Goal: Transaction & Acquisition: Purchase product/service

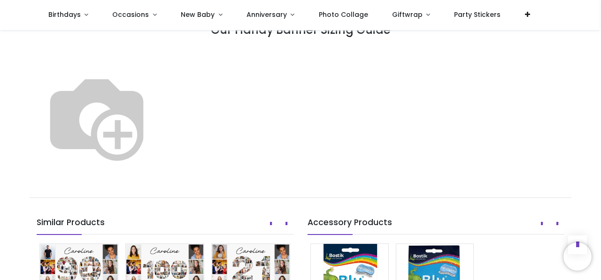
scroll to position [556, 0]
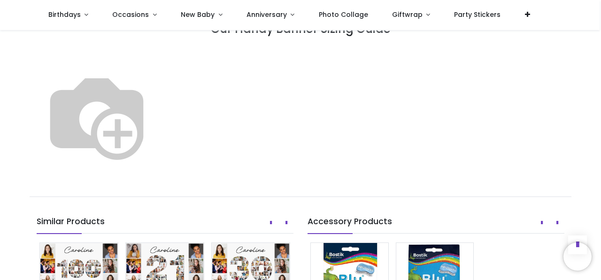
click at [157, 135] on img at bounding box center [97, 116] width 120 height 120
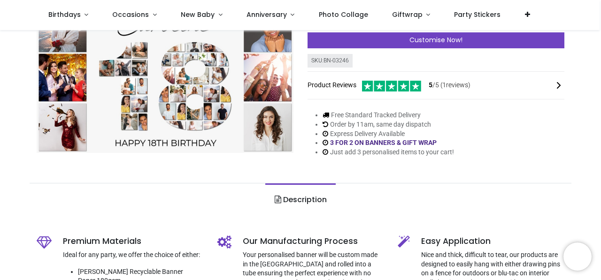
scroll to position [0, 0]
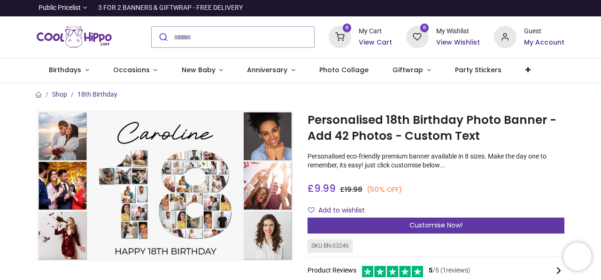
click at [419, 221] on span "Customise Now!" at bounding box center [435, 225] width 53 height 9
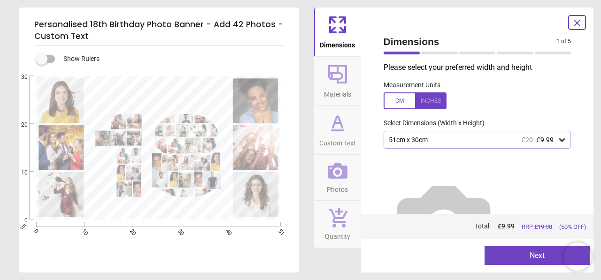
click at [557, 138] on icon at bounding box center [561, 139] width 9 height 9
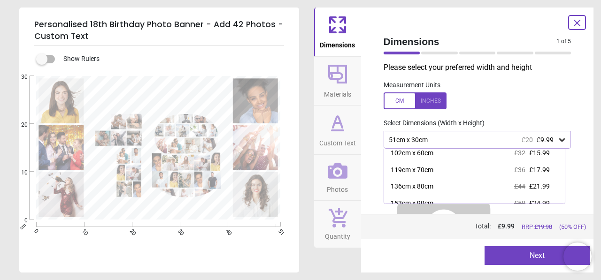
scroll to position [53, 0]
click at [402, 97] on div at bounding box center [414, 100] width 63 height 17
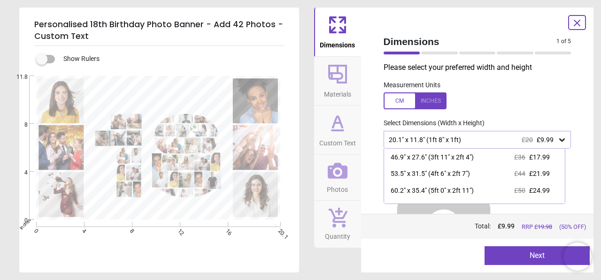
scroll to position [78, 0]
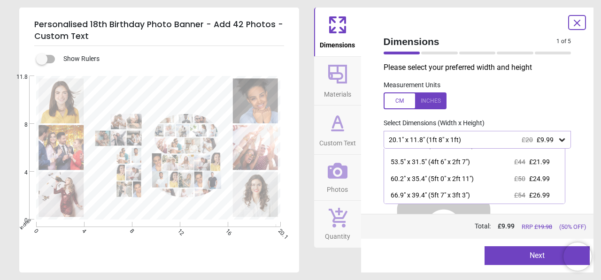
click at [399, 105] on div at bounding box center [414, 100] width 63 height 17
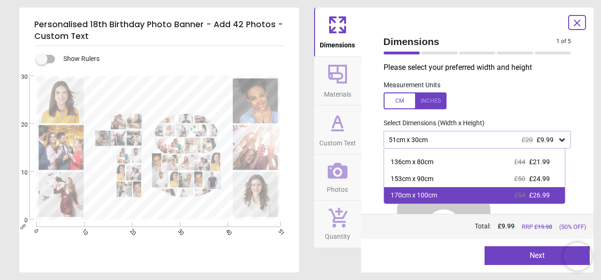
click at [445, 198] on div "170cm x 100cm £54 £26.99" at bounding box center [474, 195] width 181 height 17
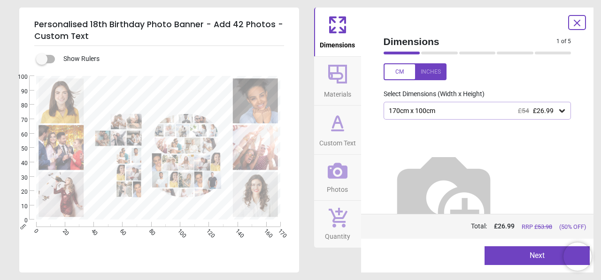
scroll to position [33, 0]
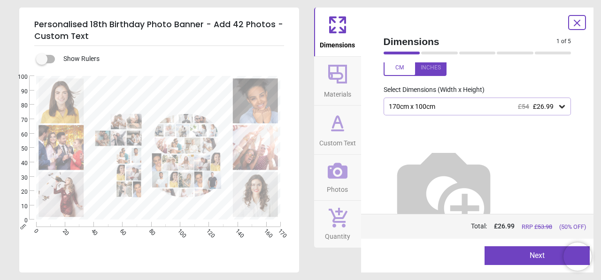
click at [342, 75] on icon at bounding box center [337, 74] width 19 height 19
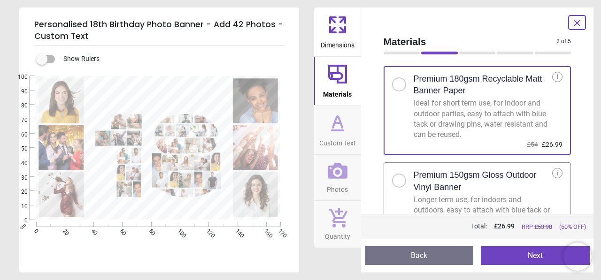
scroll to position [0, 0]
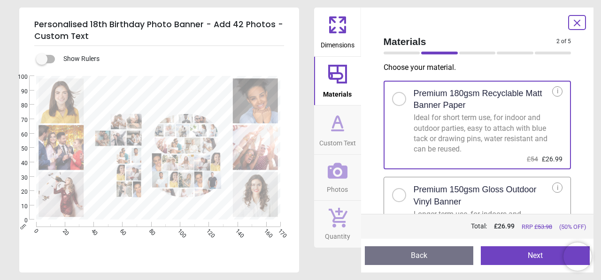
click at [552, 92] on div "i" at bounding box center [557, 91] width 10 height 10
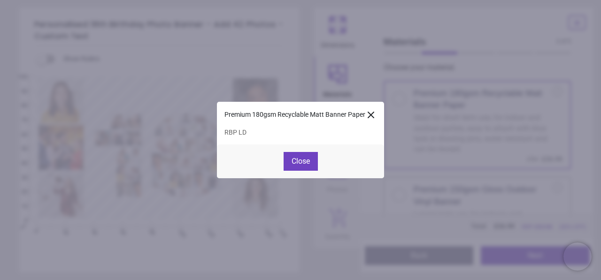
click at [369, 112] on icon at bounding box center [370, 114] width 11 height 11
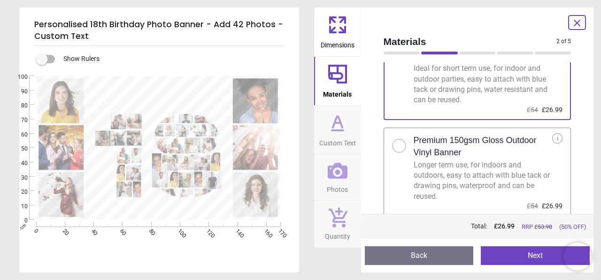
scroll to position [51, 0]
click at [396, 146] on div at bounding box center [399, 145] width 6 height 6
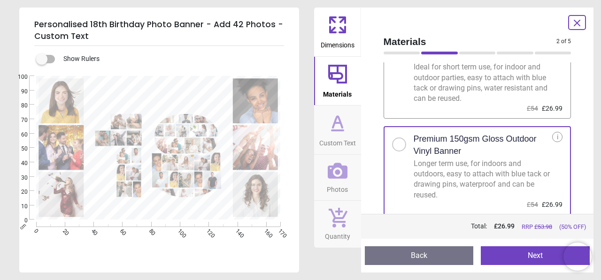
click at [516, 256] on button "Next" at bounding box center [535, 255] width 109 height 19
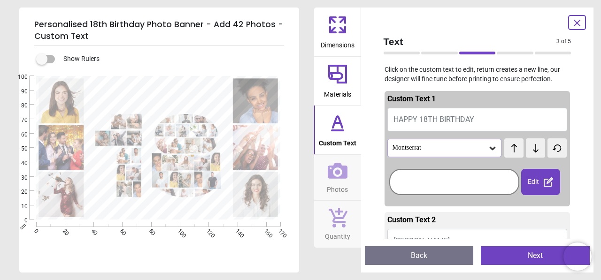
click at [490, 148] on icon at bounding box center [493, 148] width 6 height 3
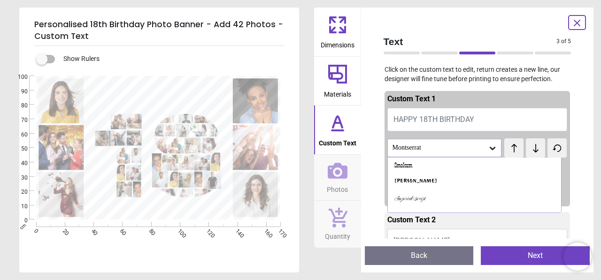
scroll to position [1014, 0]
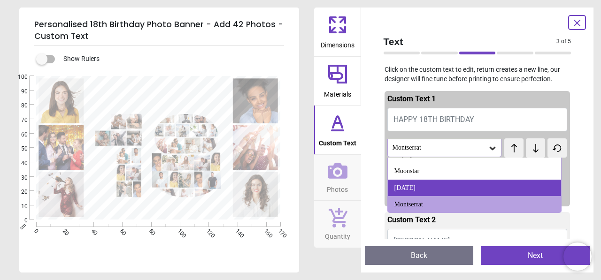
click at [497, 189] on div "Christmas Day" at bounding box center [475, 188] width 174 height 17
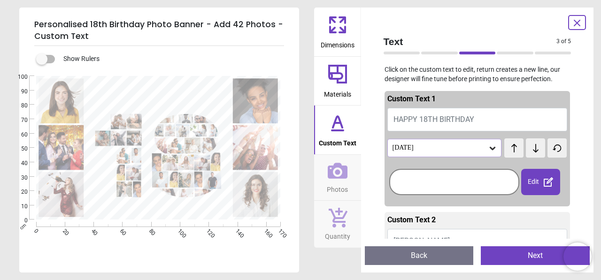
click at [488, 144] on icon at bounding box center [492, 148] width 9 height 9
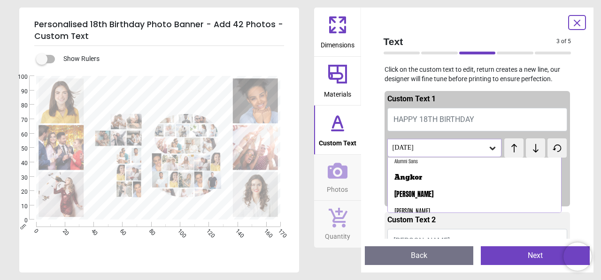
scroll to position [114, 0]
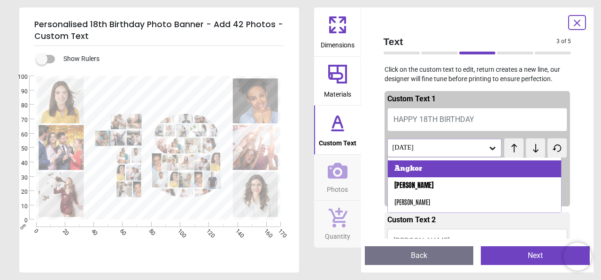
click at [464, 171] on div "Angkor" at bounding box center [475, 169] width 174 height 17
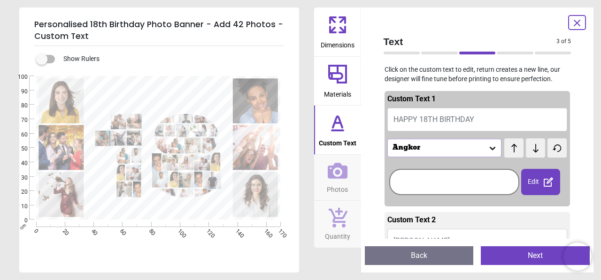
click at [533, 150] on icon at bounding box center [536, 148] width 6 height 8
click at [514, 150] on icon at bounding box center [514, 148] width 14 height 9
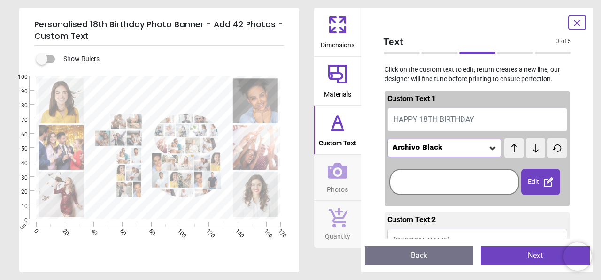
click at [529, 149] on icon at bounding box center [536, 148] width 14 height 9
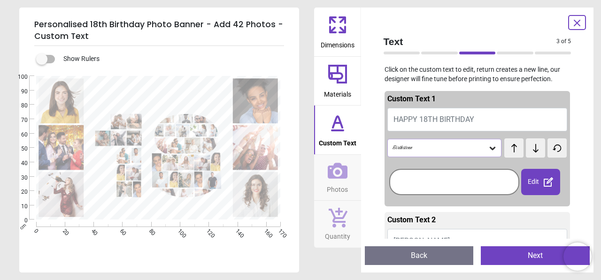
click at [529, 149] on icon at bounding box center [536, 148] width 14 height 9
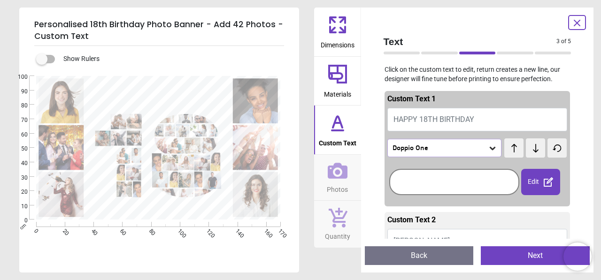
click at [529, 149] on icon at bounding box center [536, 148] width 14 height 9
click at [514, 153] on button at bounding box center [513, 147] width 19 height 19
click at [533, 150] on icon at bounding box center [536, 148] width 6 height 8
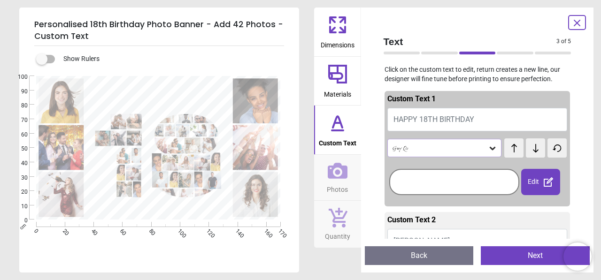
click at [533, 150] on icon at bounding box center [536, 148] width 6 height 8
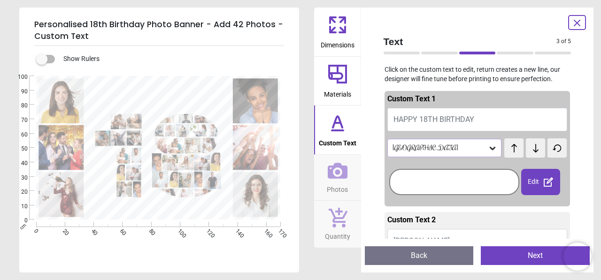
click at [533, 150] on icon at bounding box center [536, 148] width 6 height 8
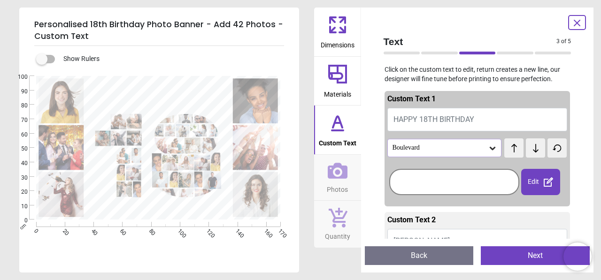
click at [533, 150] on icon at bounding box center [536, 148] width 6 height 8
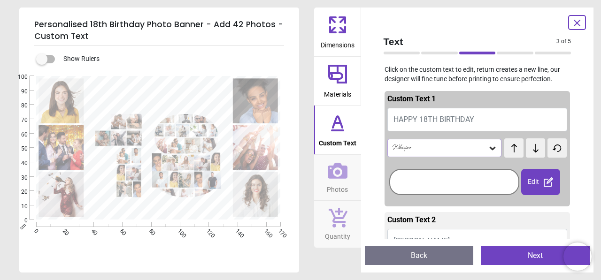
click at [533, 150] on icon at bounding box center [536, 148] width 6 height 8
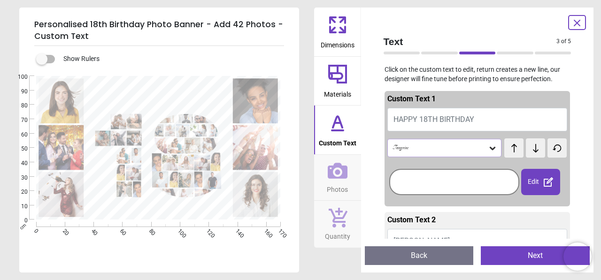
click at [533, 150] on icon at bounding box center [536, 148] width 6 height 8
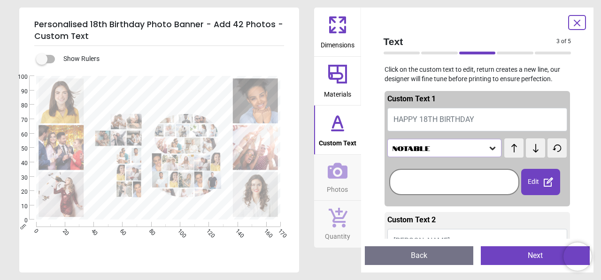
click at [533, 150] on icon at bounding box center [536, 148] width 6 height 8
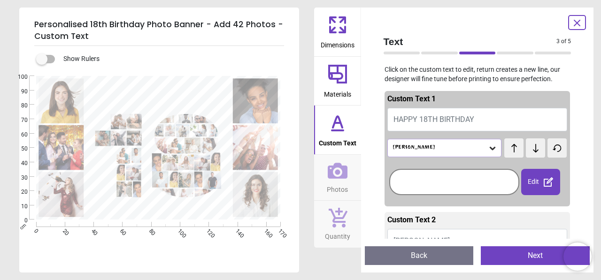
click at [533, 150] on icon at bounding box center [536, 148] width 6 height 8
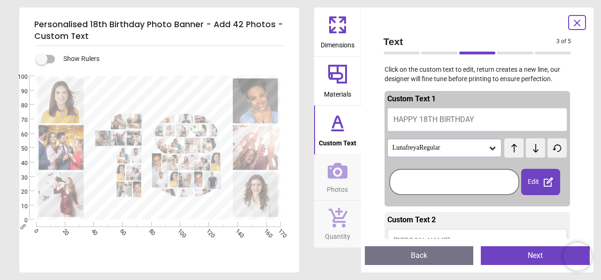
click at [533, 150] on icon at bounding box center [536, 148] width 6 height 8
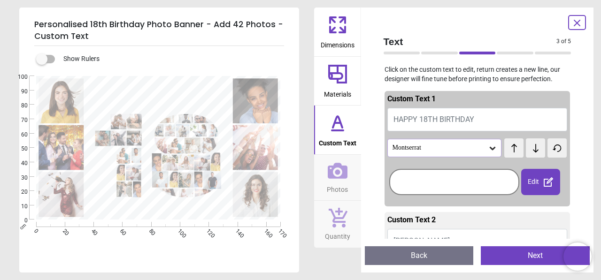
click at [533, 150] on icon at bounding box center [536, 148] width 6 height 8
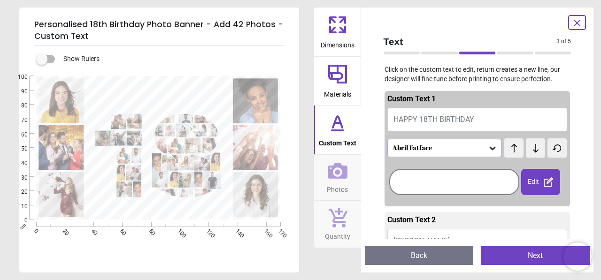
click at [533, 150] on icon at bounding box center [536, 148] width 6 height 8
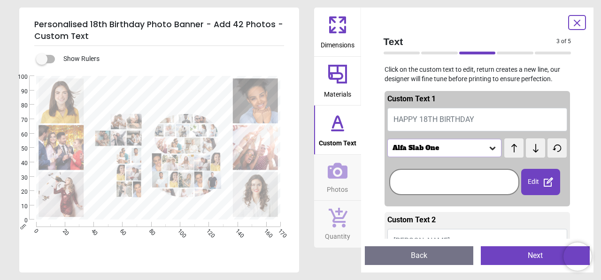
click at [533, 150] on icon at bounding box center [536, 148] width 6 height 8
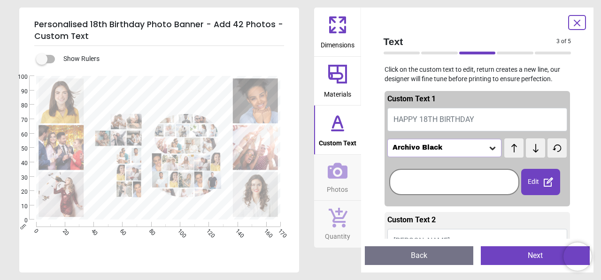
click at [488, 147] on icon at bounding box center [492, 148] width 9 height 9
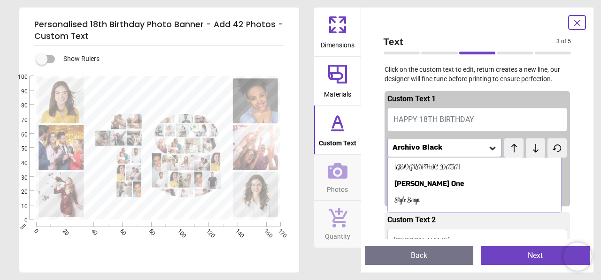
scroll to position [476, 0]
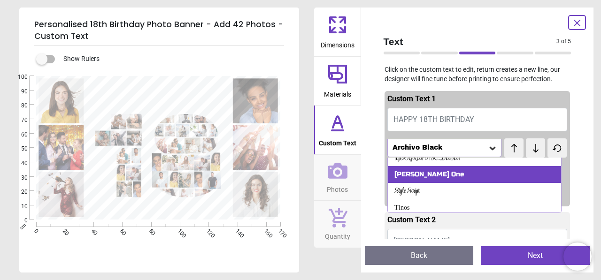
click at [437, 173] on div "Russo One" at bounding box center [475, 174] width 174 height 17
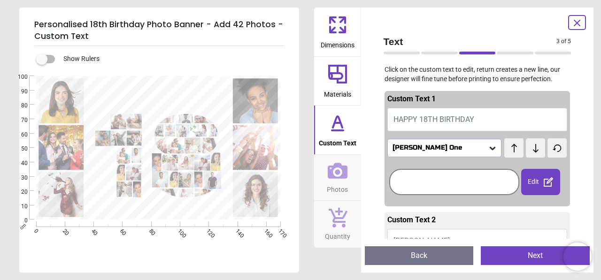
click at [480, 184] on div at bounding box center [453, 182] width 125 height 22
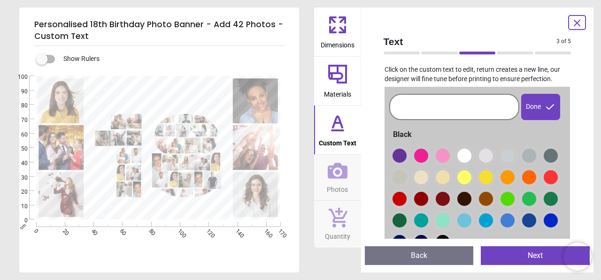
scroll to position [86, 0]
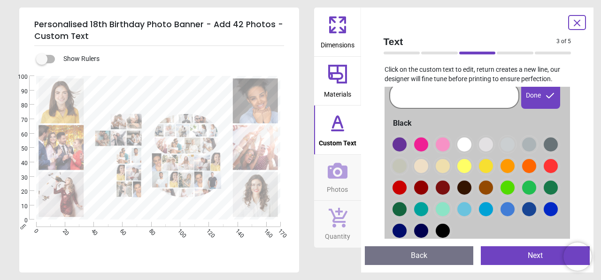
click at [437, 100] on div at bounding box center [453, 96] width 125 height 22
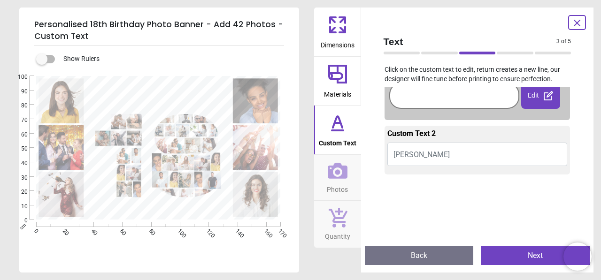
click at [534, 96] on div "Edit" at bounding box center [540, 96] width 39 height 26
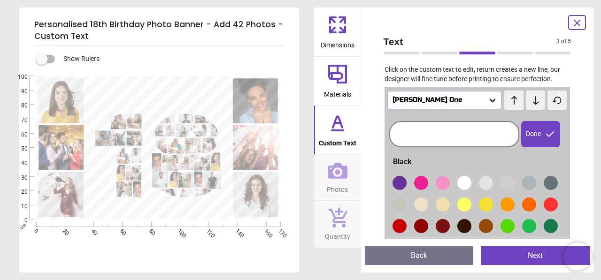
scroll to position [47, 0]
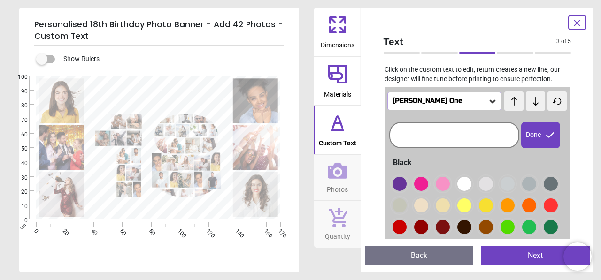
click at [532, 132] on div "Done" at bounding box center [540, 135] width 39 height 26
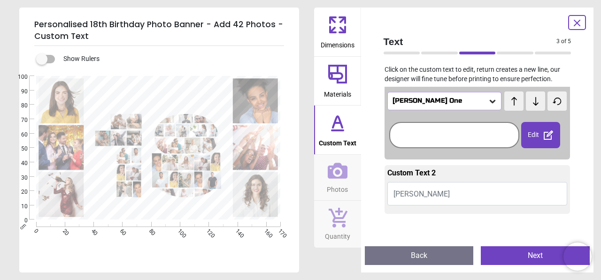
click at [431, 193] on button "Caroline" at bounding box center [477, 193] width 180 height 23
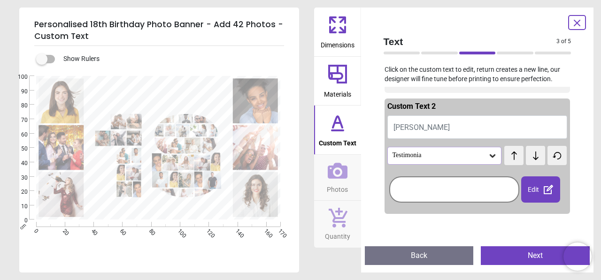
click at [414, 127] on span "Caroline" at bounding box center [421, 127] width 56 height 9
type textarea "*****"
click at [490, 155] on icon at bounding box center [493, 155] width 6 height 3
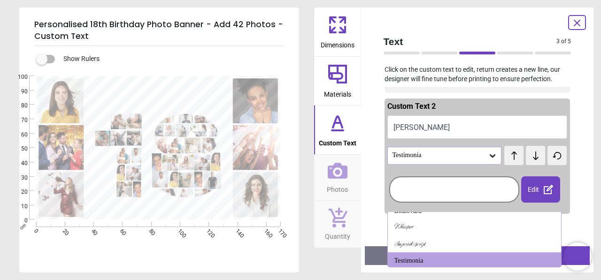
scroll to position [162, 0]
click at [529, 153] on icon at bounding box center [536, 155] width 14 height 9
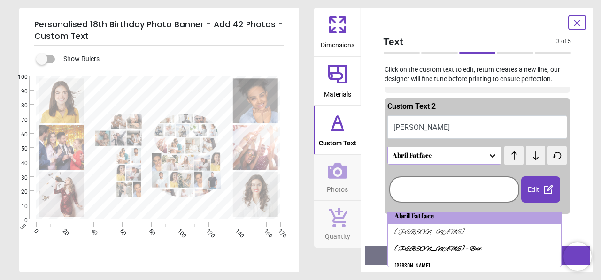
scroll to position [0, 0]
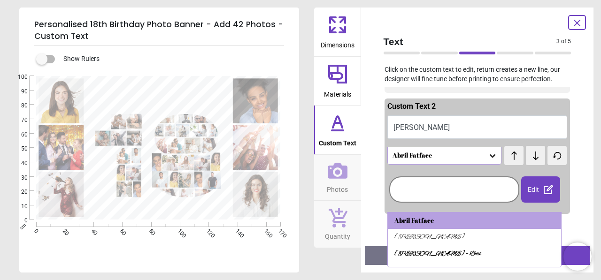
click at [529, 153] on icon at bounding box center [536, 155] width 14 height 9
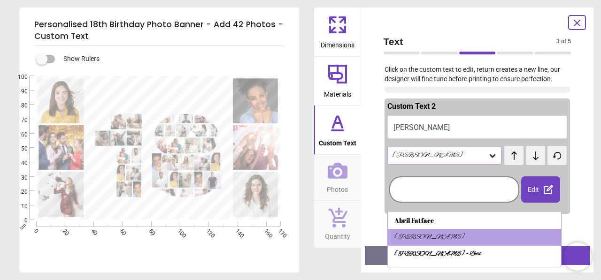
click at [529, 153] on icon at bounding box center [536, 155] width 14 height 9
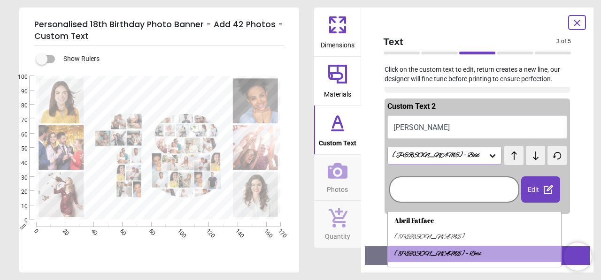
click at [529, 153] on icon at bounding box center [536, 155] width 14 height 9
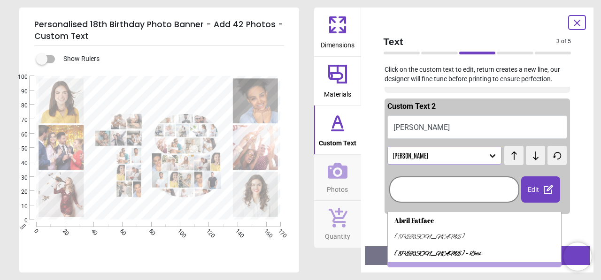
scroll to position [12, 0]
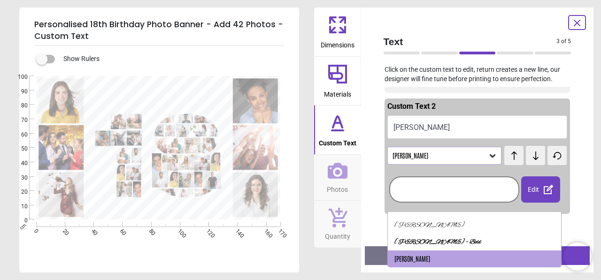
click at [529, 153] on icon at bounding box center [536, 155] width 14 height 9
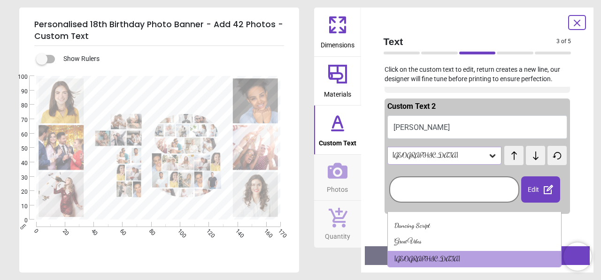
click at [529, 153] on icon at bounding box center [536, 155] width 14 height 9
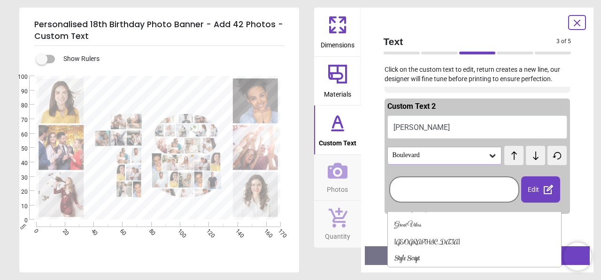
scroll to position [112, 0]
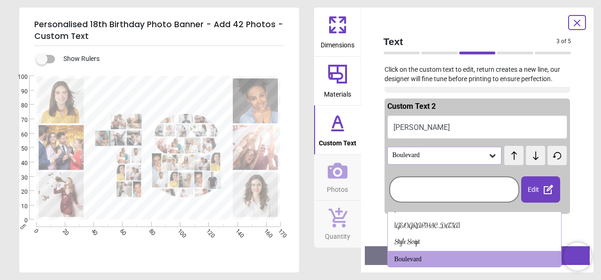
click at [529, 153] on icon at bounding box center [536, 155] width 14 height 9
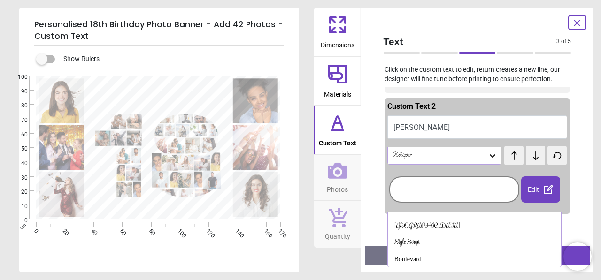
scroll to position [129, 0]
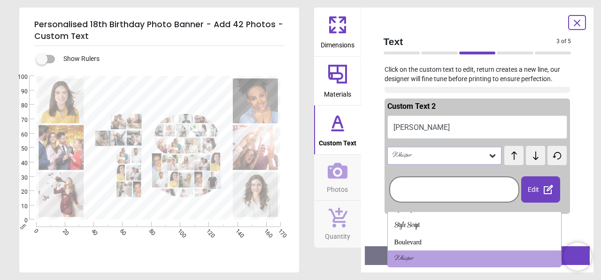
click at [529, 153] on icon at bounding box center [536, 155] width 14 height 9
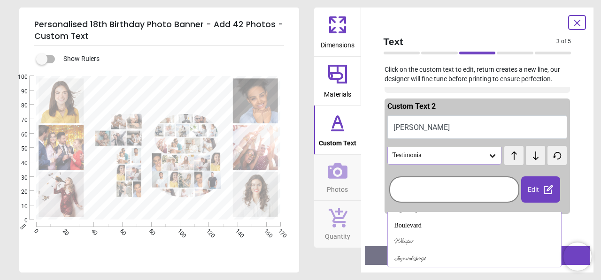
scroll to position [162, 0]
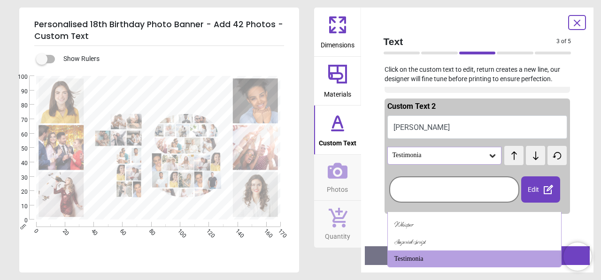
click at [529, 153] on icon at bounding box center [536, 155] width 14 height 9
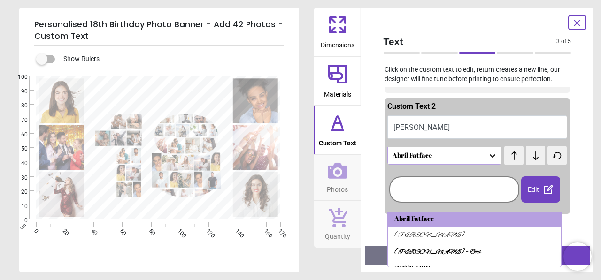
scroll to position [0, 0]
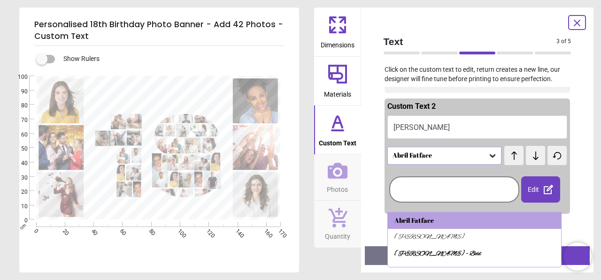
click at [529, 153] on icon at bounding box center [536, 155] width 14 height 9
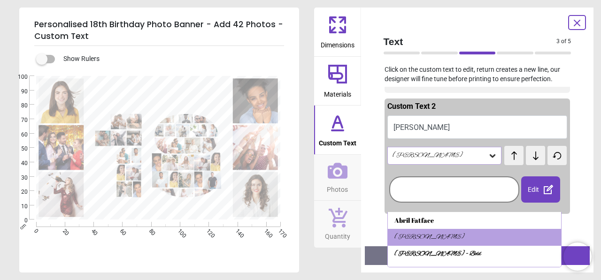
click at [529, 153] on icon at bounding box center [536, 155] width 14 height 9
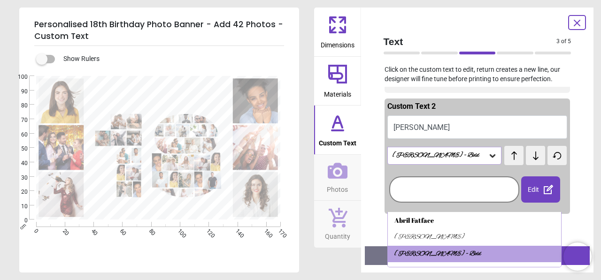
click at [529, 153] on icon at bounding box center [536, 155] width 14 height 9
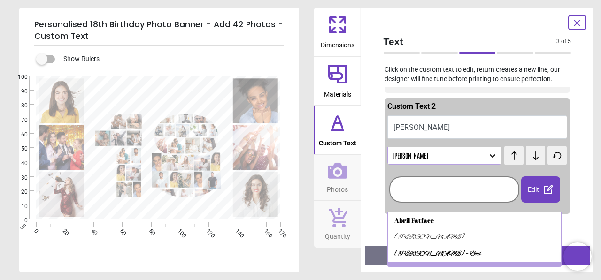
scroll to position [12, 0]
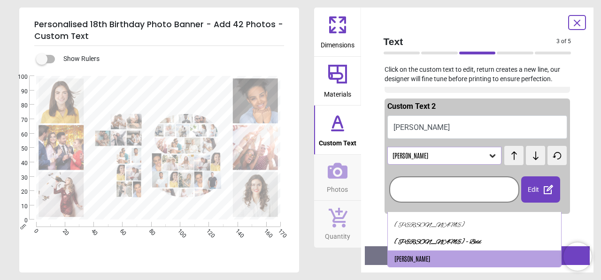
click at [529, 153] on icon at bounding box center [536, 155] width 14 height 9
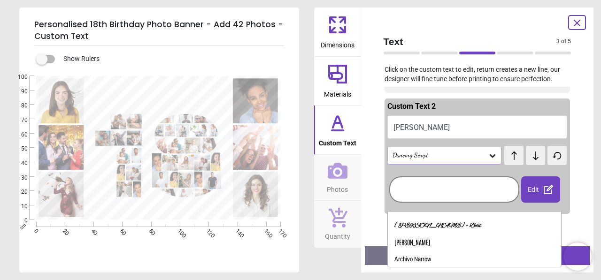
scroll to position [45, 0]
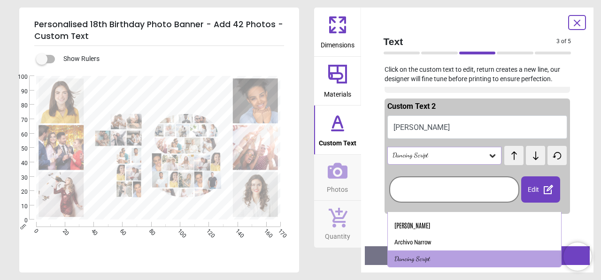
click at [529, 153] on icon at bounding box center [536, 155] width 14 height 9
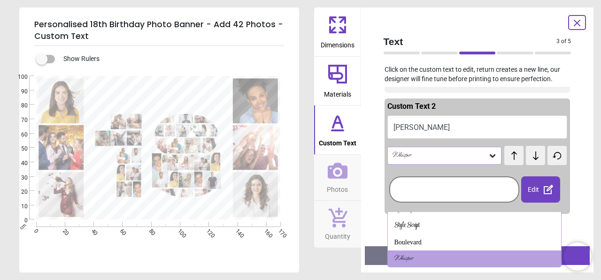
click at [529, 153] on icon at bounding box center [536, 155] width 14 height 9
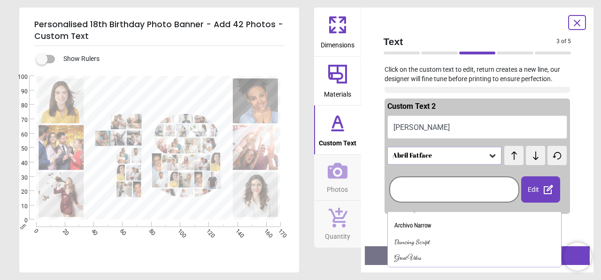
click at [529, 153] on icon at bounding box center [536, 155] width 14 height 9
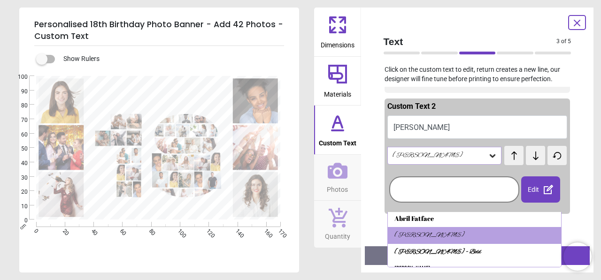
scroll to position [0, 0]
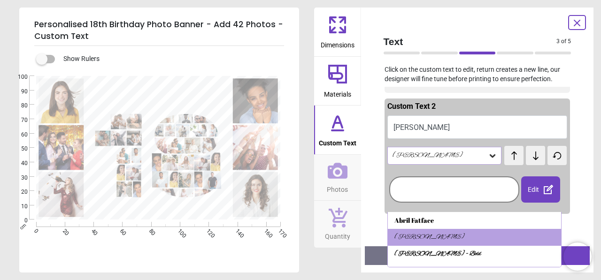
click at [529, 153] on icon at bounding box center [536, 155] width 14 height 9
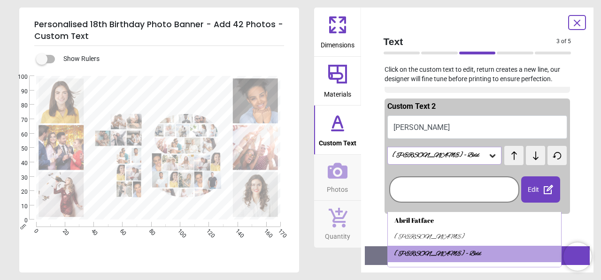
click at [529, 153] on icon at bounding box center [536, 155] width 14 height 9
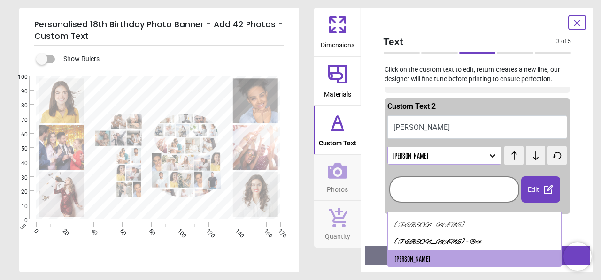
click at [529, 153] on icon at bounding box center [536, 155] width 14 height 9
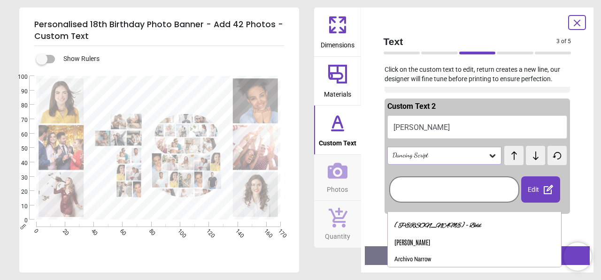
scroll to position [45, 0]
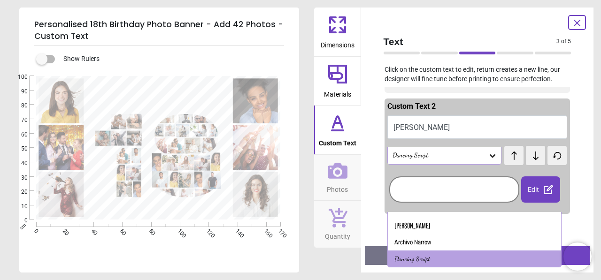
click at [529, 153] on icon at bounding box center [536, 155] width 14 height 9
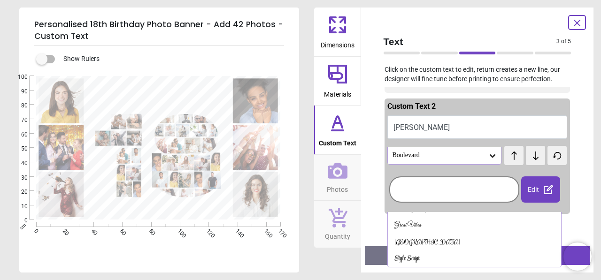
click at [529, 153] on icon at bounding box center [536, 155] width 14 height 9
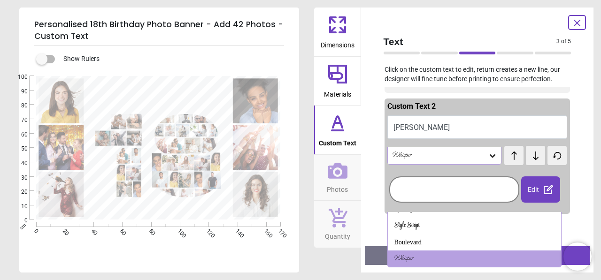
click at [529, 153] on icon at bounding box center [536, 155] width 14 height 9
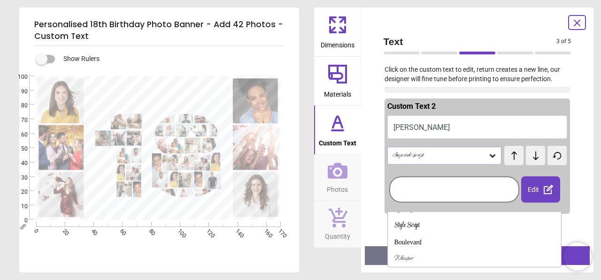
click at [529, 153] on icon at bounding box center [536, 155] width 14 height 9
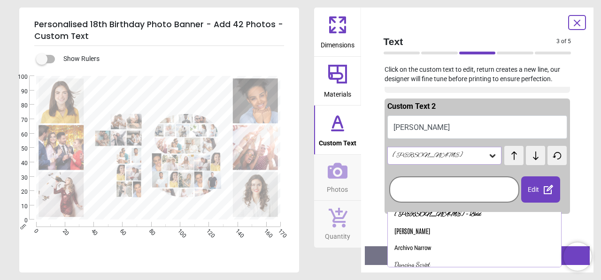
click at [529, 153] on icon at bounding box center [536, 155] width 14 height 9
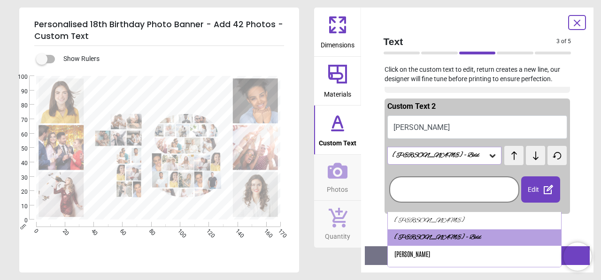
click at [529, 153] on icon at bounding box center [536, 155] width 14 height 9
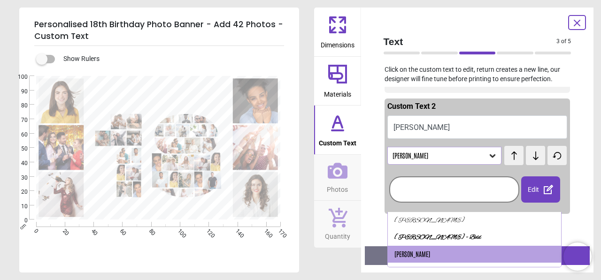
click at [529, 153] on icon at bounding box center [536, 155] width 14 height 9
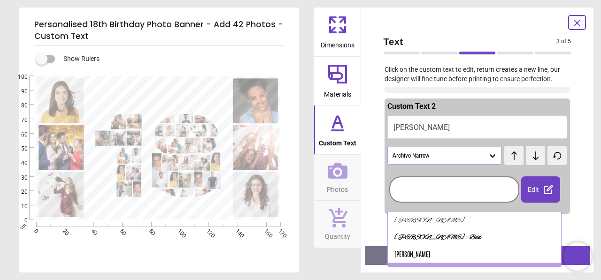
scroll to position [28, 0]
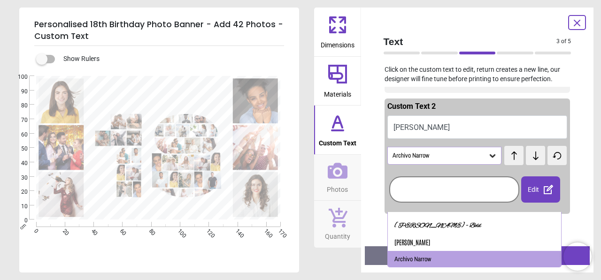
click at [529, 153] on icon at bounding box center [536, 155] width 14 height 9
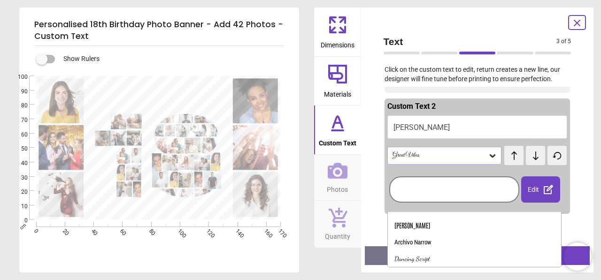
scroll to position [62, 0]
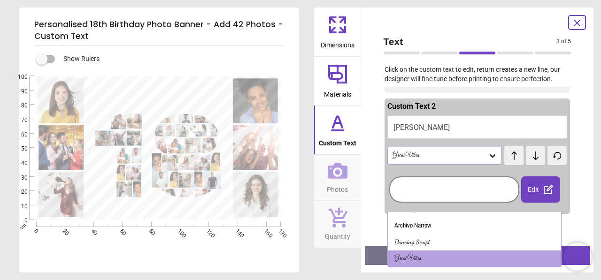
click at [529, 153] on icon at bounding box center [536, 155] width 14 height 9
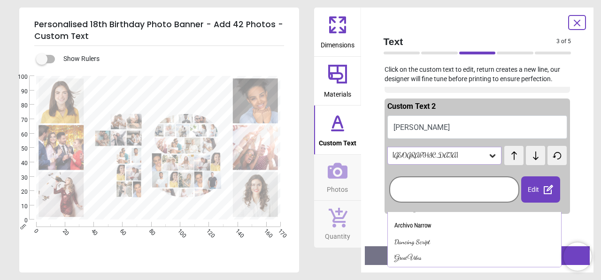
scroll to position [78, 0]
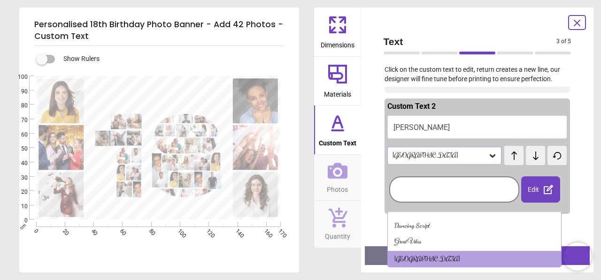
click at [529, 153] on icon at bounding box center [536, 155] width 14 height 9
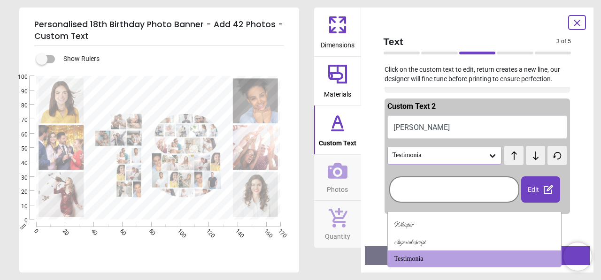
click at [529, 153] on icon at bounding box center [536, 155] width 14 height 9
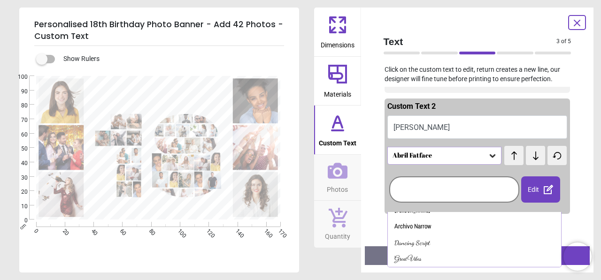
scroll to position [0, 0]
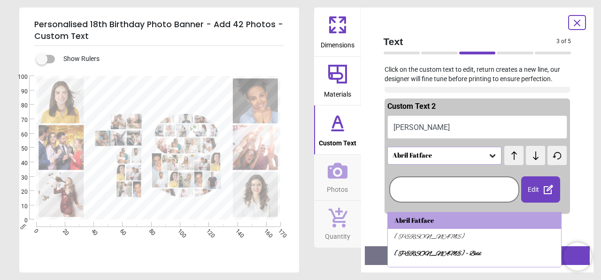
click at [529, 153] on icon at bounding box center [536, 155] width 14 height 9
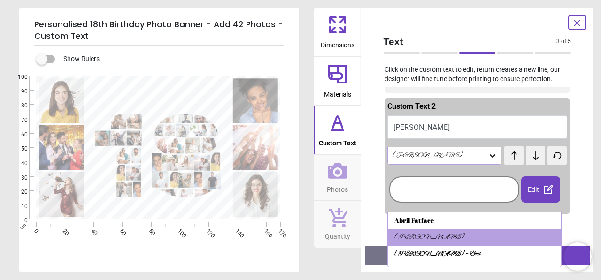
click at [529, 153] on icon at bounding box center [536, 155] width 14 height 9
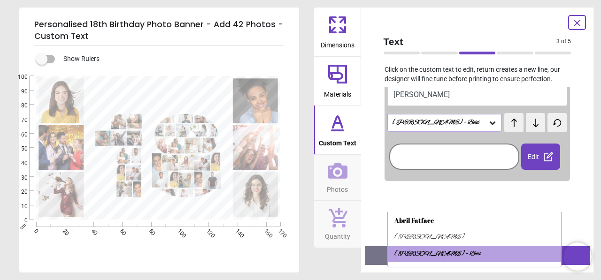
scroll to position [69, 0]
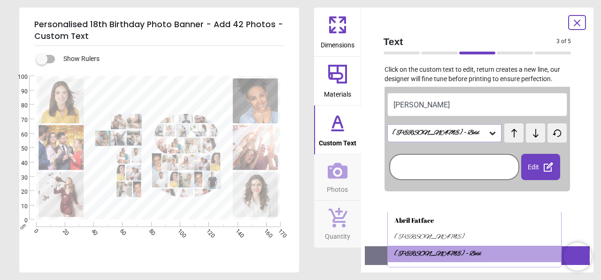
click at [533, 167] on div "Edit" at bounding box center [540, 167] width 39 height 26
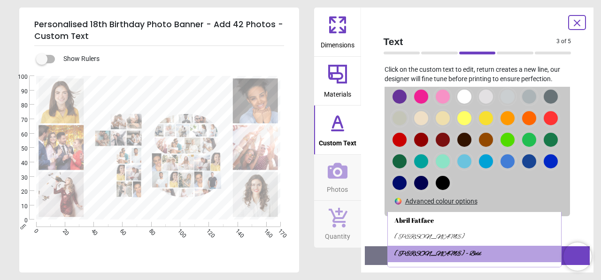
scroll to position [192, 0]
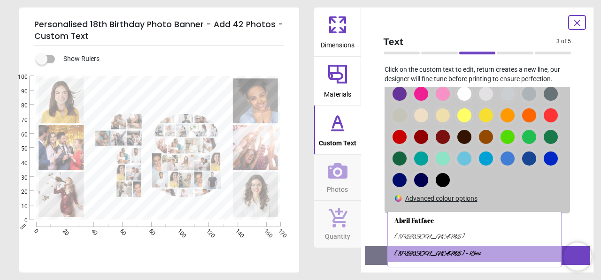
click at [406, 101] on div at bounding box center [399, 94] width 14 height 14
click at [571, 187] on div "Custom Text 1 HAPPY 18TH BIRTHDAY Russo One test test Edit Advanced colour opti…" at bounding box center [477, 163] width 203 height 152
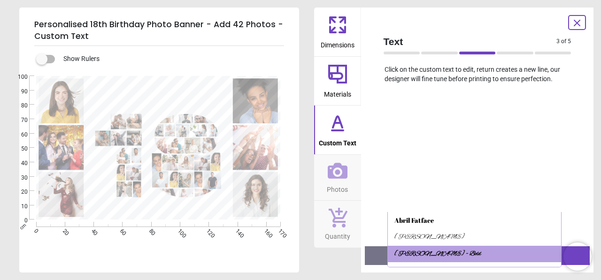
scroll to position [450, 0]
click at [600, 88] on div "Personalised 18th Birthday Photo Banner - Add 42 Photos - Custom Text Show Rule…" at bounding box center [300, 140] width 601 height 280
click at [324, 263] on div "Dimensions Materials Custom Text Photos Quantity" at bounding box center [337, 140] width 47 height 265
click at [211, 62] on div "Show Rulers" at bounding box center [170, 59] width 257 height 11
click at [562, 247] on button "Next" at bounding box center [535, 255] width 109 height 19
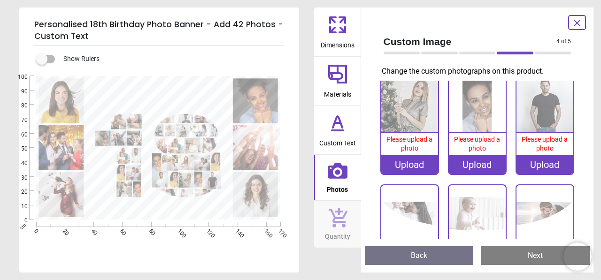
scroll to position [1366, 0]
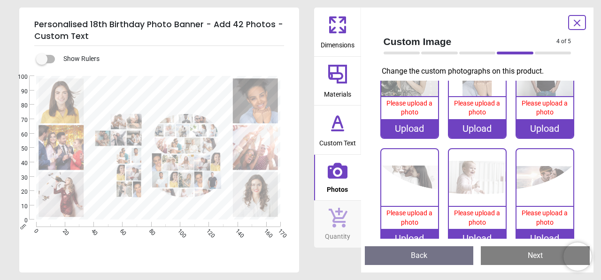
click at [421, 229] on div "Upload" at bounding box center [409, 238] width 57 height 19
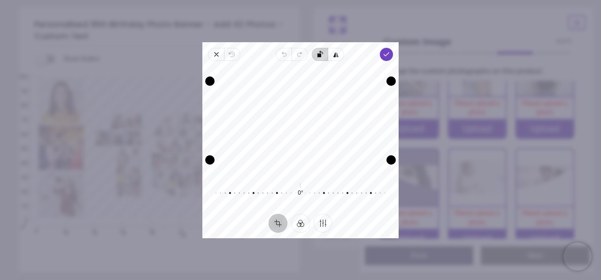
click at [319, 50] on icon "button" at bounding box center [407, 113] width 182 height 126
drag, startPoint x: 331, startPoint y: 131, endPoint x: 333, endPoint y: 195, distance: 63.9
click at [333, 195] on div "Recenter 0° Reset" at bounding box center [300, 137] width 196 height 153
drag, startPoint x: 389, startPoint y: 79, endPoint x: 381, endPoint y: 67, distance: 13.9
click at [381, 67] on div "Recenter" at bounding box center [300, 121] width 196 height 112
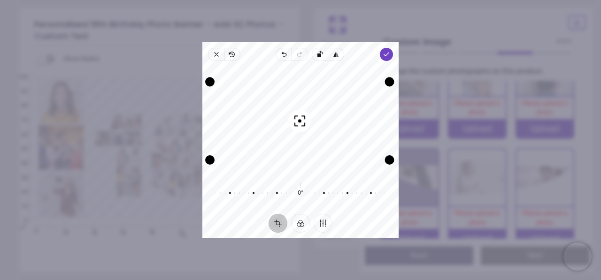
click at [381, 67] on div "Recenter" at bounding box center [300, 121] width 196 height 112
drag, startPoint x: 312, startPoint y: 82, endPoint x: 309, endPoint y: 52, distance: 30.2
click at [309, 52] on div "Close Revert Undo Redo Rotate left Flip horizontal Done Crop Filter Finetune Re…" at bounding box center [300, 140] width 196 height 196
drag, startPoint x: 312, startPoint y: 157, endPoint x: 312, endPoint y: 235, distance: 77.5
click at [312, 235] on div "Close Revert Undo Redo Rotate left Flip horizontal Done Crop Filter Finetune Re…" at bounding box center [300, 140] width 196 height 196
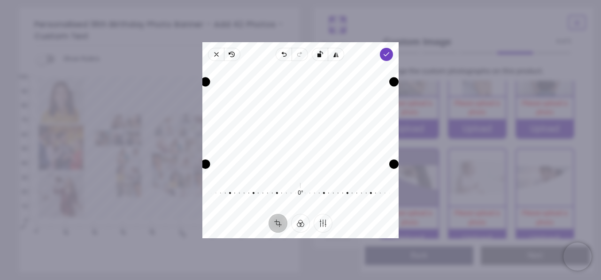
drag, startPoint x: 307, startPoint y: 159, endPoint x: 306, endPoint y: 191, distance: 31.9
click at [306, 191] on div "Recenter 0° Reset" at bounding box center [300, 137] width 196 height 153
drag, startPoint x: 295, startPoint y: 127, endPoint x: 294, endPoint y: 176, distance: 49.3
click at [294, 176] on div "Recenter 0° Reset" at bounding box center [300, 137] width 196 height 153
click at [311, 157] on div "Drag edge b" at bounding box center [300, 159] width 180 height 9
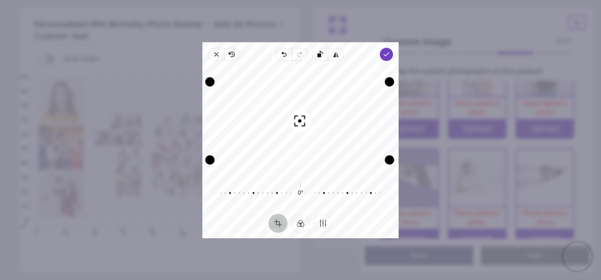
click at [296, 116] on icon "button" at bounding box center [300, 121] width 10 height 10
drag, startPoint x: 298, startPoint y: 126, endPoint x: 306, endPoint y: 121, distance: 10.2
click at [306, 121] on div "Recenter" at bounding box center [300, 121] width 181 height 104
click at [211, 51] on span "Close" at bounding box center [216, 54] width 16 height 13
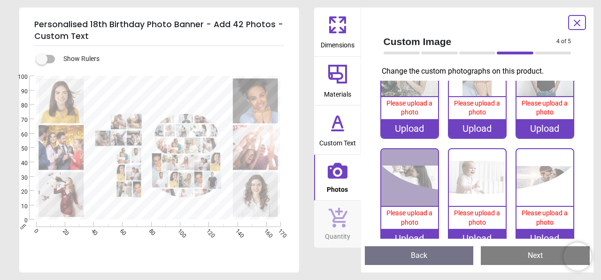
click at [412, 229] on div "Upload" at bounding box center [409, 238] width 57 height 19
click at [404, 229] on div "Upload" at bounding box center [409, 238] width 57 height 19
click at [402, 229] on div "Upload" at bounding box center [409, 238] width 57 height 19
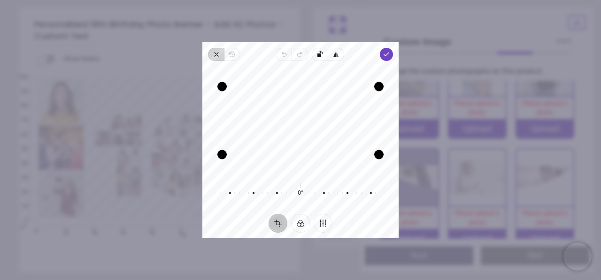
click at [215, 53] on icon "button" at bounding box center [217, 55] width 4 height 4
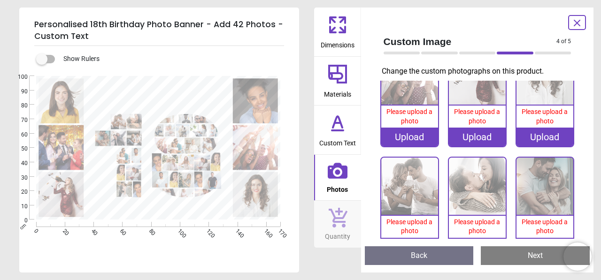
scroll to position [0, 0]
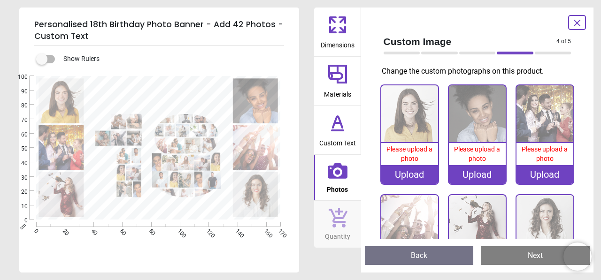
click at [408, 173] on div "Upload" at bounding box center [409, 174] width 57 height 19
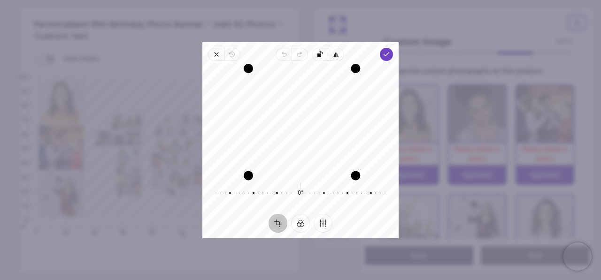
drag, startPoint x: 348, startPoint y: 172, endPoint x: 363, endPoint y: 192, distance: 25.2
click at [363, 192] on div "Recenter 0° Reset" at bounding box center [300, 137] width 196 height 153
click at [303, 219] on button "Filter" at bounding box center [300, 223] width 19 height 19
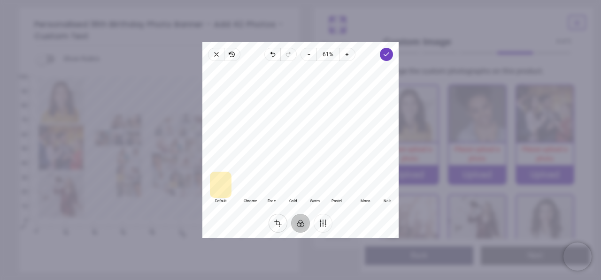
click at [274, 219] on button "Crop" at bounding box center [277, 223] width 19 height 19
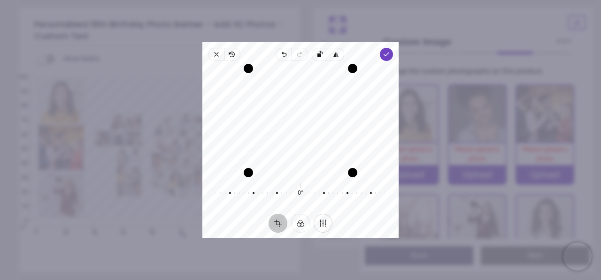
click at [323, 221] on button "Finetune" at bounding box center [323, 223] width 19 height 19
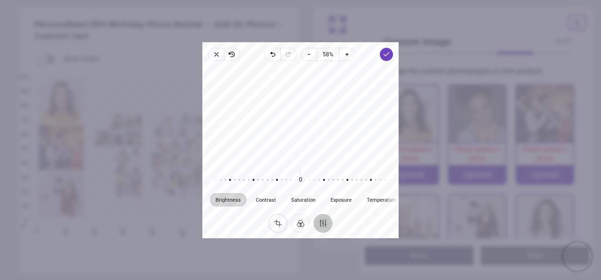
click at [281, 225] on button "Crop" at bounding box center [277, 223] width 19 height 19
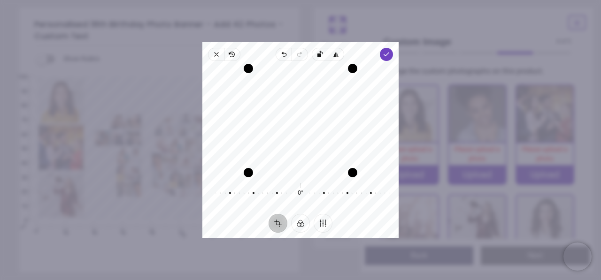
drag, startPoint x: 301, startPoint y: 100, endPoint x: 303, endPoint y: 117, distance: 17.4
click at [303, 117] on div "Recenter" at bounding box center [300, 121] width 181 height 104
drag, startPoint x: 307, startPoint y: 171, endPoint x: 311, endPoint y: 222, distance: 50.8
click at [311, 222] on div "Close Revert Undo Redo Rotate left Flip horizontal Done Crop Filter Finetune Re…" at bounding box center [300, 140] width 196 height 196
click at [386, 55] on polyline "button" at bounding box center [386, 54] width 5 height 3
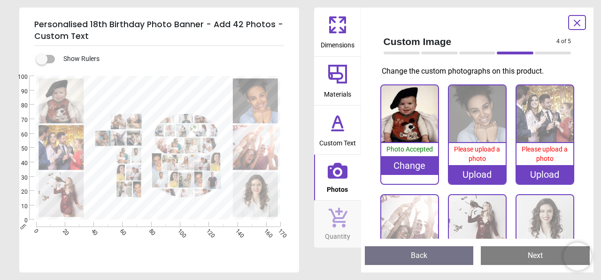
click at [477, 170] on div "Upload" at bounding box center [477, 174] width 57 height 19
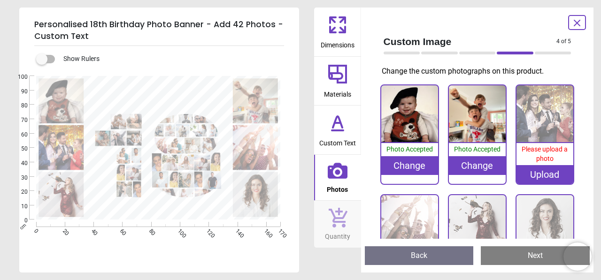
click at [529, 171] on div "Upload" at bounding box center [544, 174] width 57 height 19
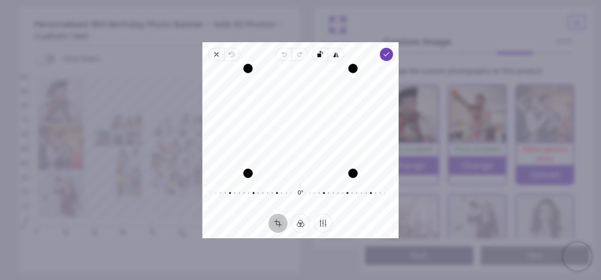
click at [311, 170] on div "Drag edge b" at bounding box center [300, 173] width 105 height 9
click at [310, 163] on div "Drag edge b" at bounding box center [300, 158] width 90 height 9
click at [310, 172] on div "Drag edge b" at bounding box center [300, 172] width 104 height 9
drag, startPoint x: 317, startPoint y: 129, endPoint x: 320, endPoint y: 115, distance: 14.4
click at [320, 115] on div "Recenter" at bounding box center [300, 121] width 181 height 104
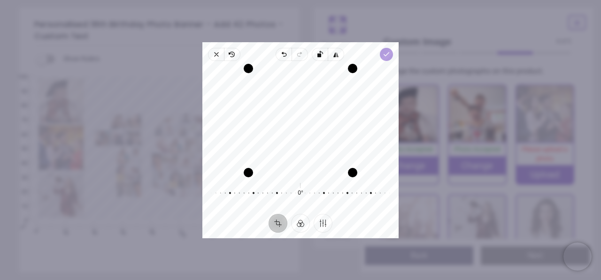
click at [389, 51] on icon "button" at bounding box center [387, 55] width 8 height 8
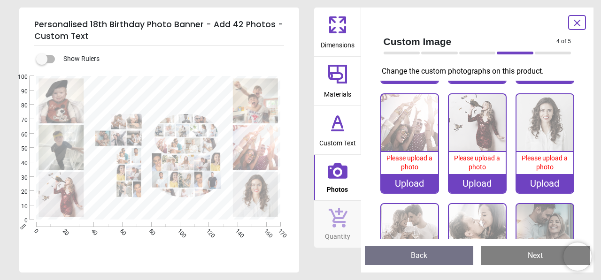
scroll to position [108, 0]
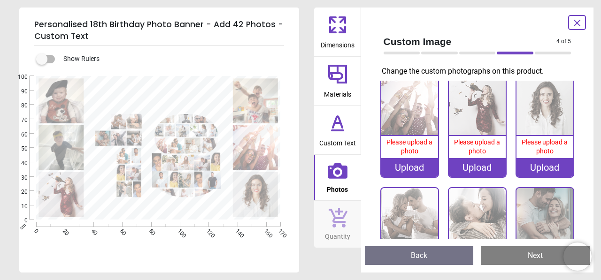
click at [413, 166] on div "Upload" at bounding box center [409, 167] width 57 height 19
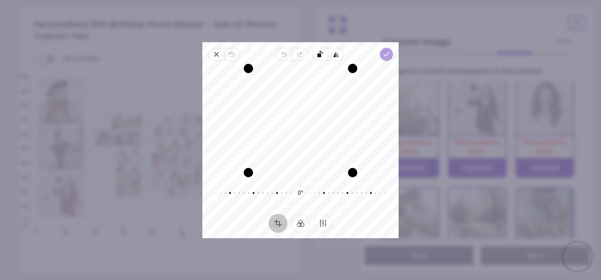
click at [387, 54] on polyline "button" at bounding box center [386, 54] width 5 height 3
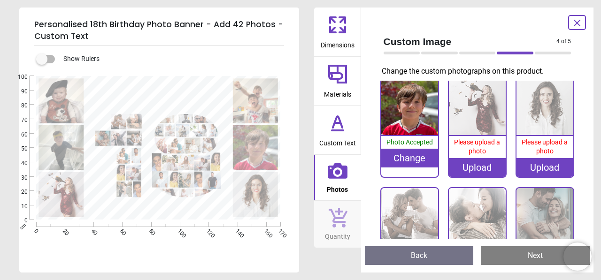
click at [475, 162] on div "Upload" at bounding box center [477, 167] width 57 height 19
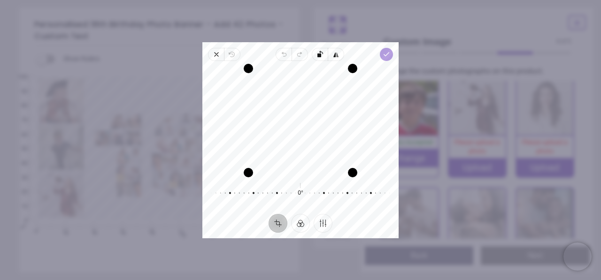
click at [391, 51] on span "Done" at bounding box center [386, 54] width 13 height 13
